Goal: Transaction & Acquisition: Purchase product/service

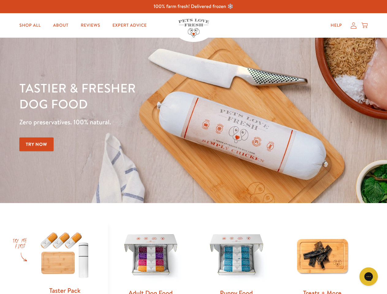
click at [193, 147] on div "Tastier & fresher dog food Zero preservatives. 100% natural. Try Now" at bounding box center [135, 120] width 232 height 81
click at [369, 277] on icon "Gorgias live chat" at bounding box center [369, 277] width 6 height 6
